Goal: Task Accomplishment & Management: Manage account settings

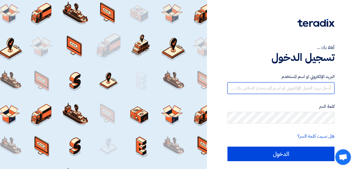
click at [289, 84] on input "text" at bounding box center [281, 88] width 107 height 12
type input "[DOMAIN_NAME][EMAIL_ADDRESS][DOMAIN_NAME]"
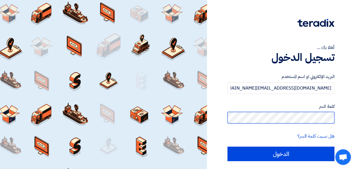
click at [228, 146] on input "الدخول" at bounding box center [281, 153] width 107 height 14
type input "Sign in"
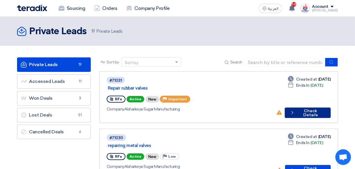
click at [307, 107] on button "Check details Check Details" at bounding box center [308, 112] width 46 height 10
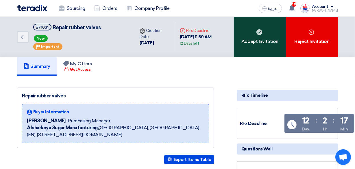
click at [274, 36] on div "Accept Invitation" at bounding box center [260, 37] width 52 height 40
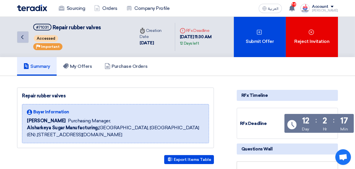
click at [20, 35] on icon "Back" at bounding box center [22, 37] width 7 height 7
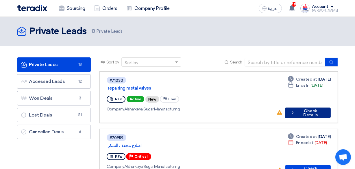
click at [300, 107] on button "Check details Check Details" at bounding box center [308, 112] width 46 height 10
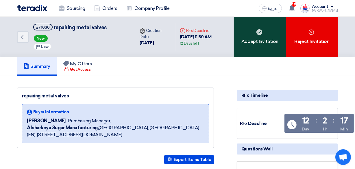
click at [268, 40] on div "Accept Invitation" at bounding box center [260, 37] width 52 height 40
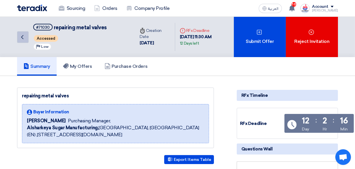
click at [23, 36] on icon "Back" at bounding box center [22, 37] width 7 height 7
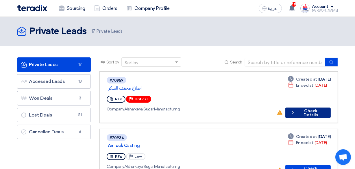
click at [305, 107] on button "Check details Check Details" at bounding box center [307, 112] width 45 height 10
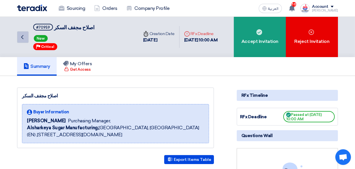
click at [22, 35] on icon "Back" at bounding box center [22, 37] width 7 height 7
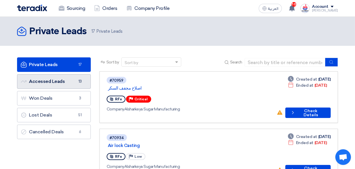
click at [60, 85] on link "Accessed Leads Accessed Leads 13" at bounding box center [54, 81] width 74 height 14
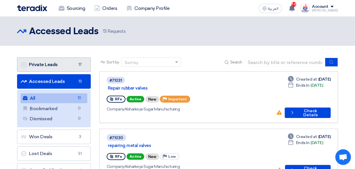
click at [55, 65] on link "Private Leads Private Leads 17" at bounding box center [54, 64] width 74 height 14
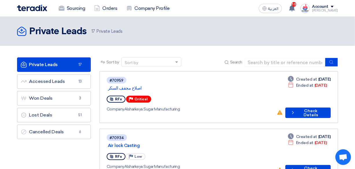
click at [334, 7] on span at bounding box center [332, 7] width 3 height 2
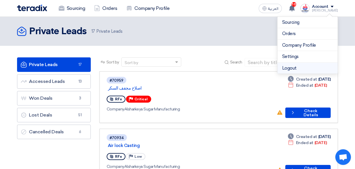
click at [287, 68] on li "Logout" at bounding box center [308, 67] width 60 height 11
